Goal: Task Accomplishment & Management: Manage account settings

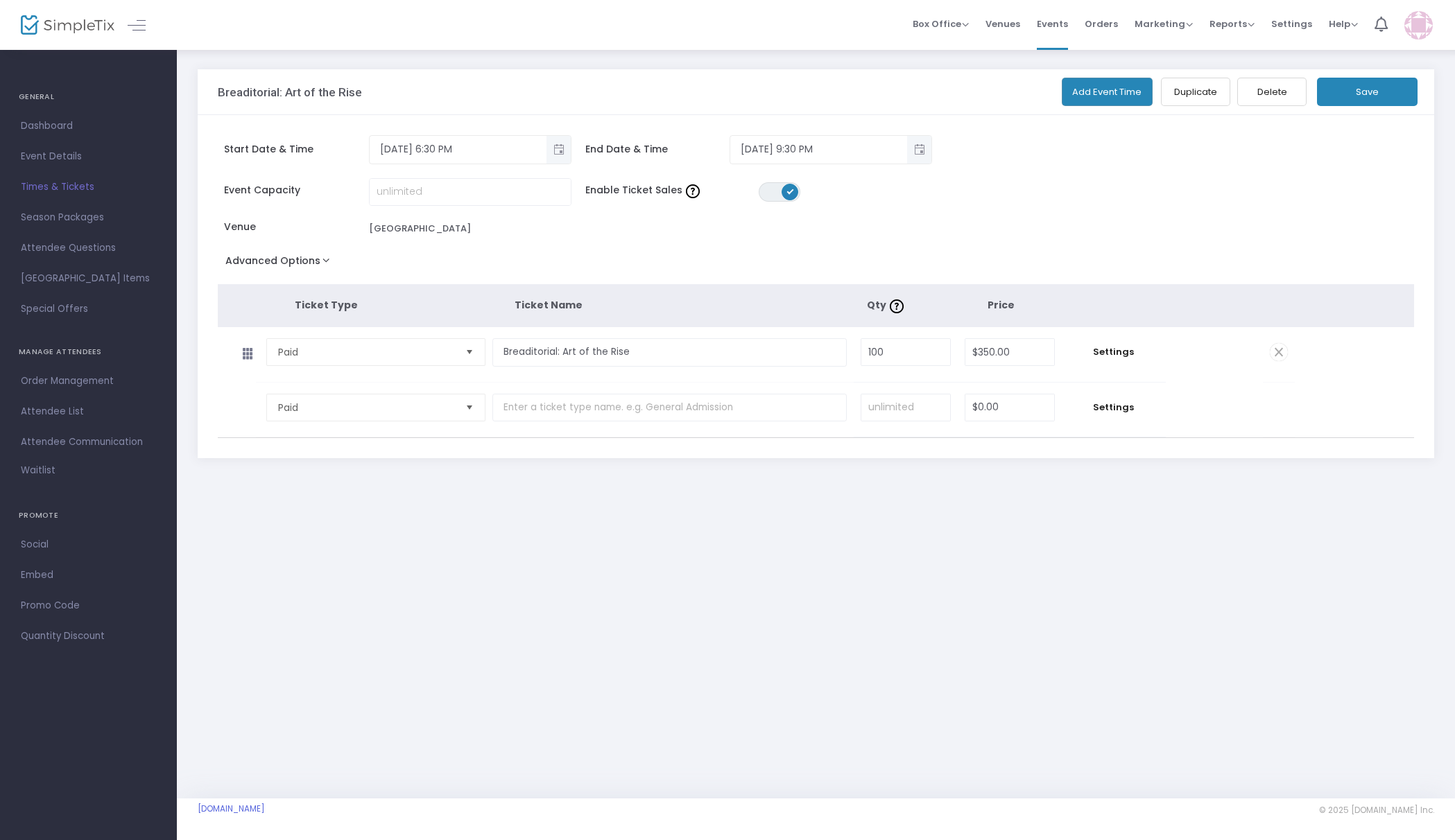
click at [93, 24] on img at bounding box center [67, 25] width 93 height 20
